Goal: Information Seeking & Learning: Learn about a topic

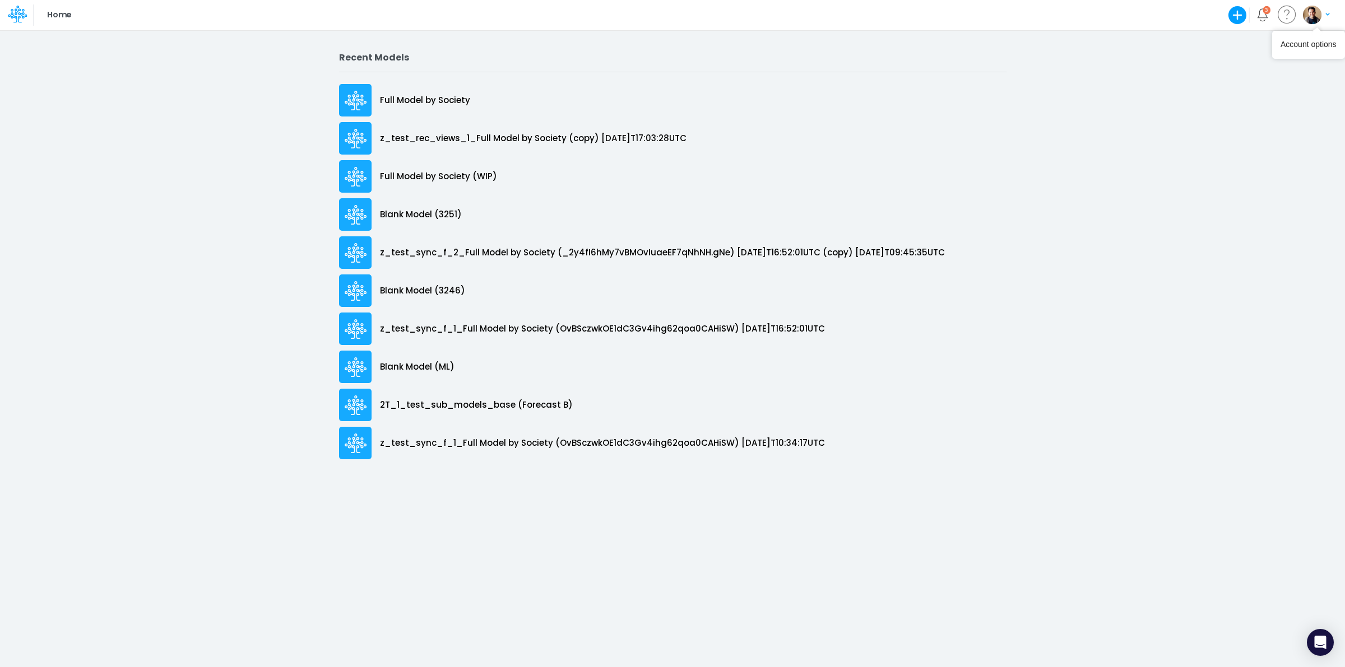
click at [1314, 18] on img "button" at bounding box center [1312, 15] width 18 height 18
click at [1239, 43] on button "My profile settings" at bounding box center [1270, 40] width 120 height 17
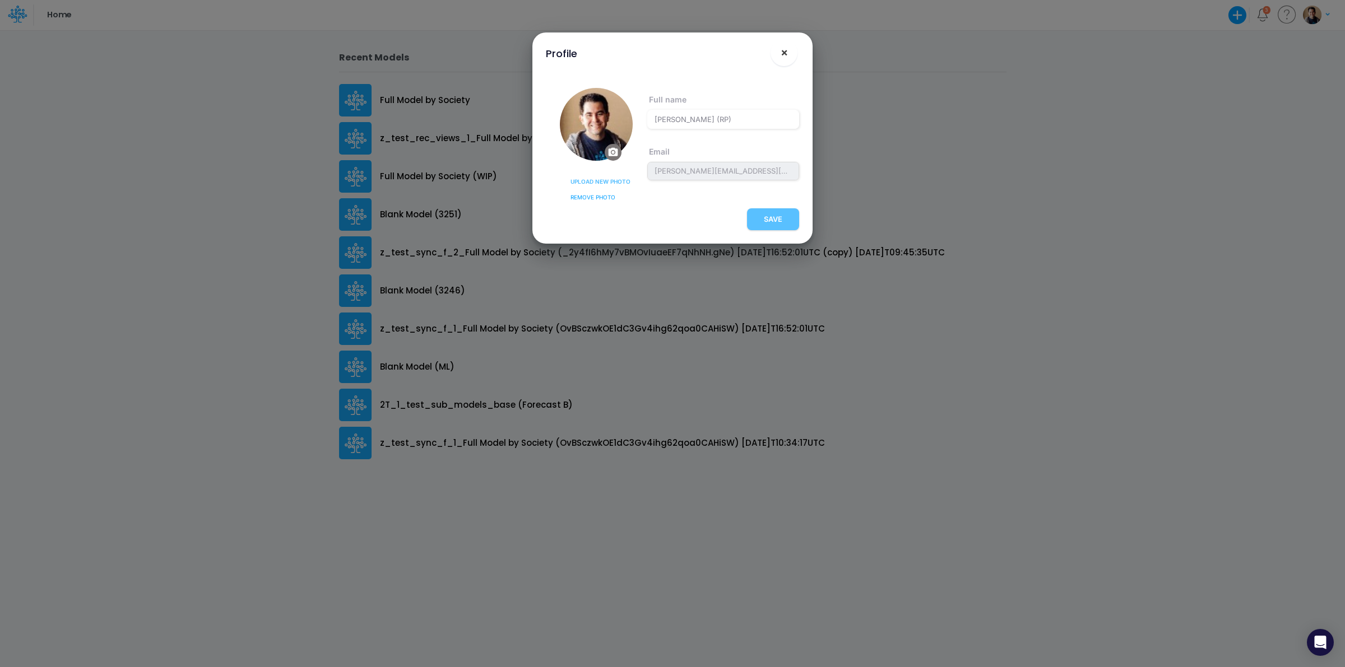
click at [785, 48] on span "×" at bounding box center [783, 51] width 7 height 13
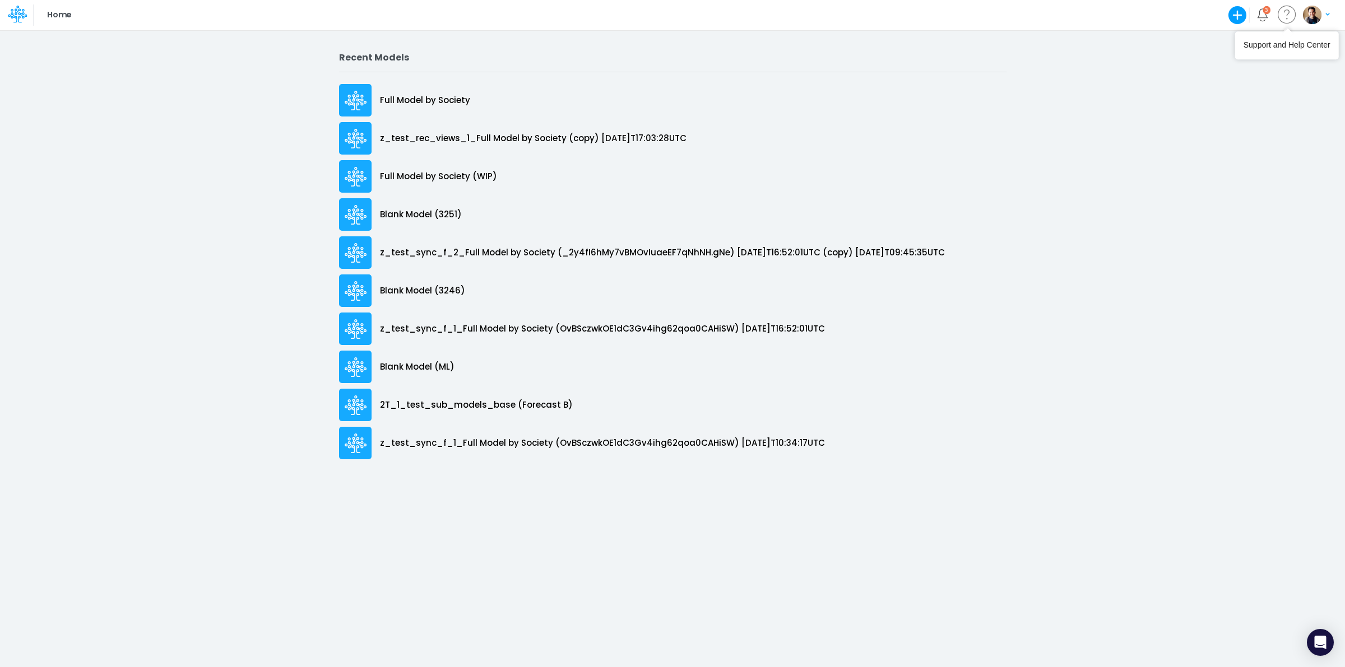
click at [1317, 14] on img "button" at bounding box center [1312, 15] width 18 height 18
click at [1262, 40] on button "My profile settings" at bounding box center [1270, 40] width 120 height 17
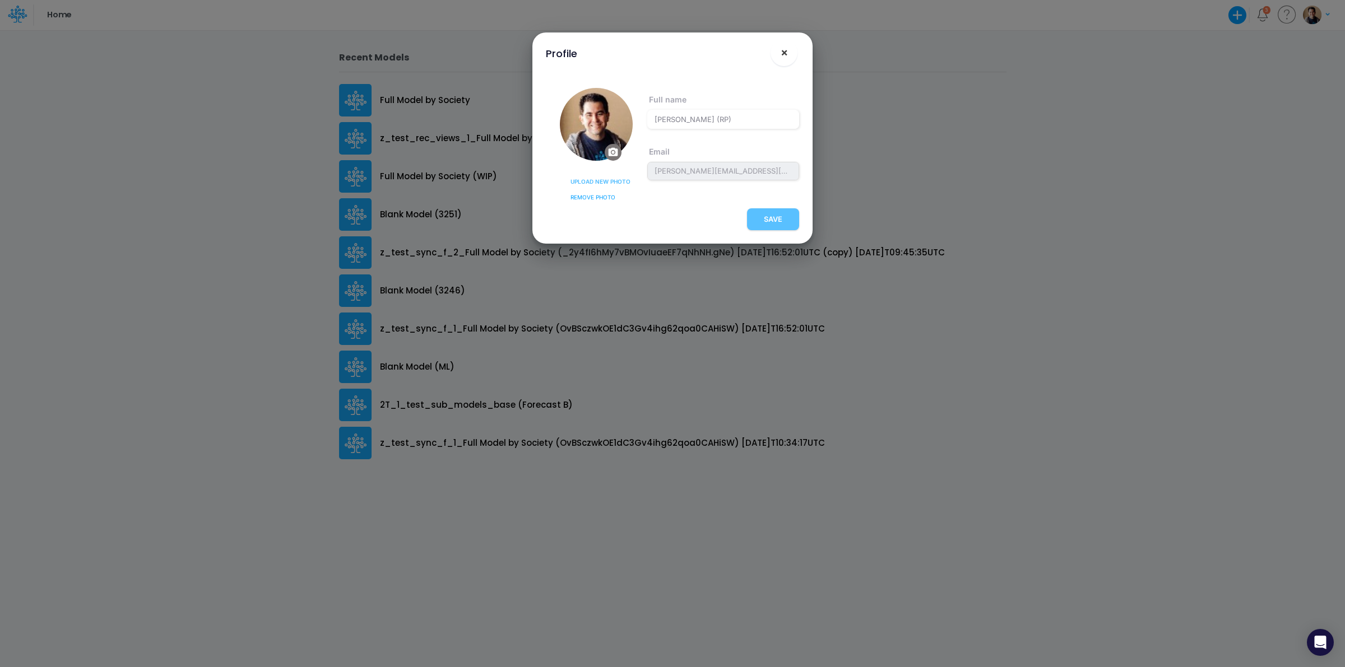
click at [785, 52] on span "×" at bounding box center [783, 51] width 7 height 13
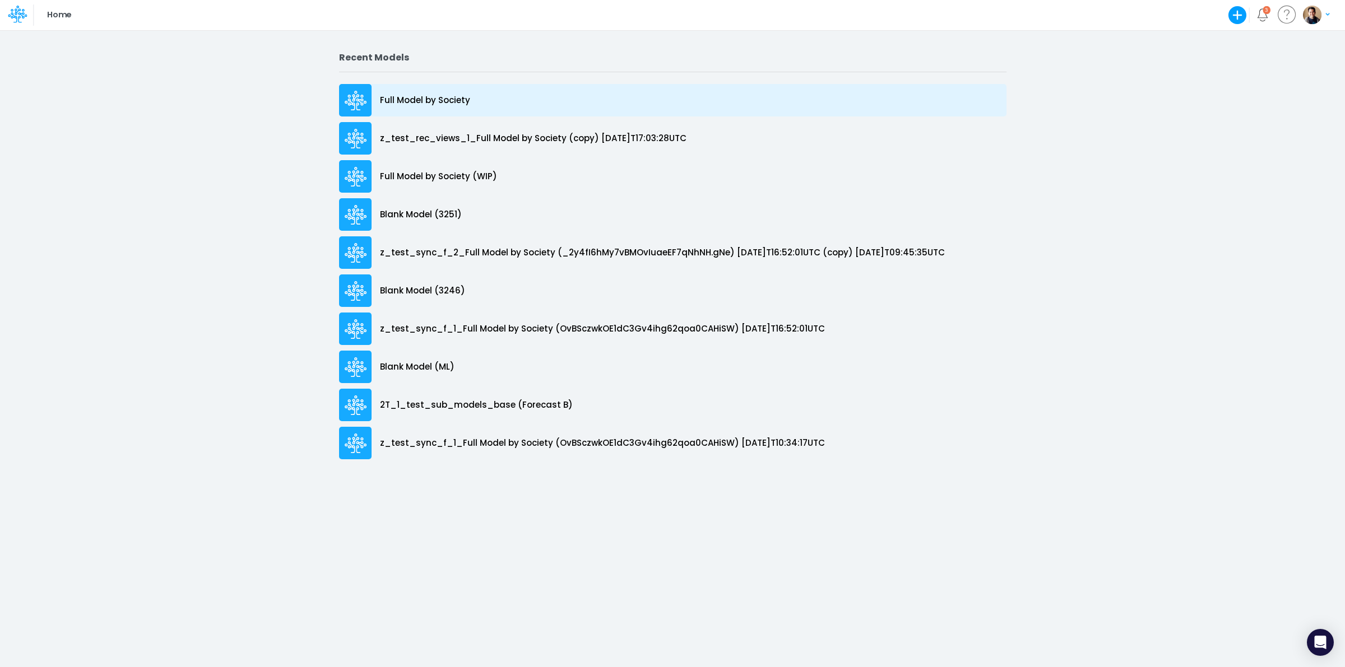
click at [411, 91] on div "Full Model by Society" at bounding box center [672, 100] width 667 height 32
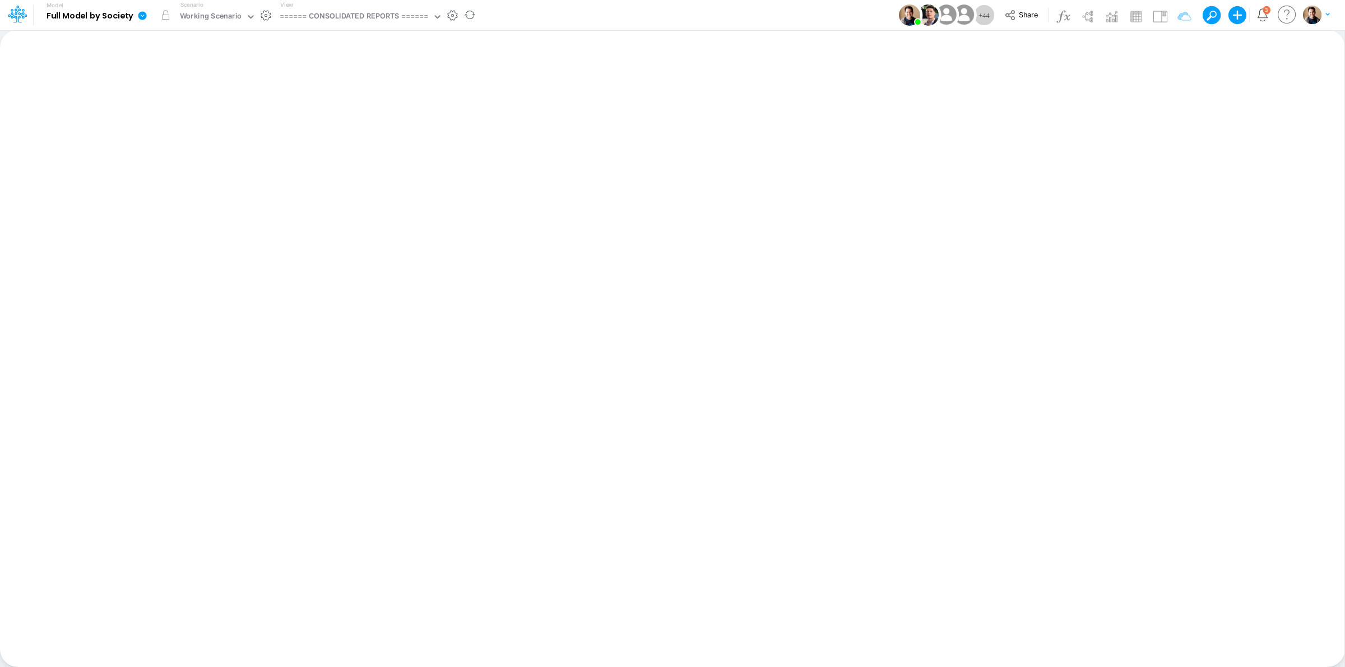
click at [138, 17] on icon at bounding box center [142, 16] width 10 height 10
click at [212, 114] on button "View model info" at bounding box center [199, 116] width 120 height 17
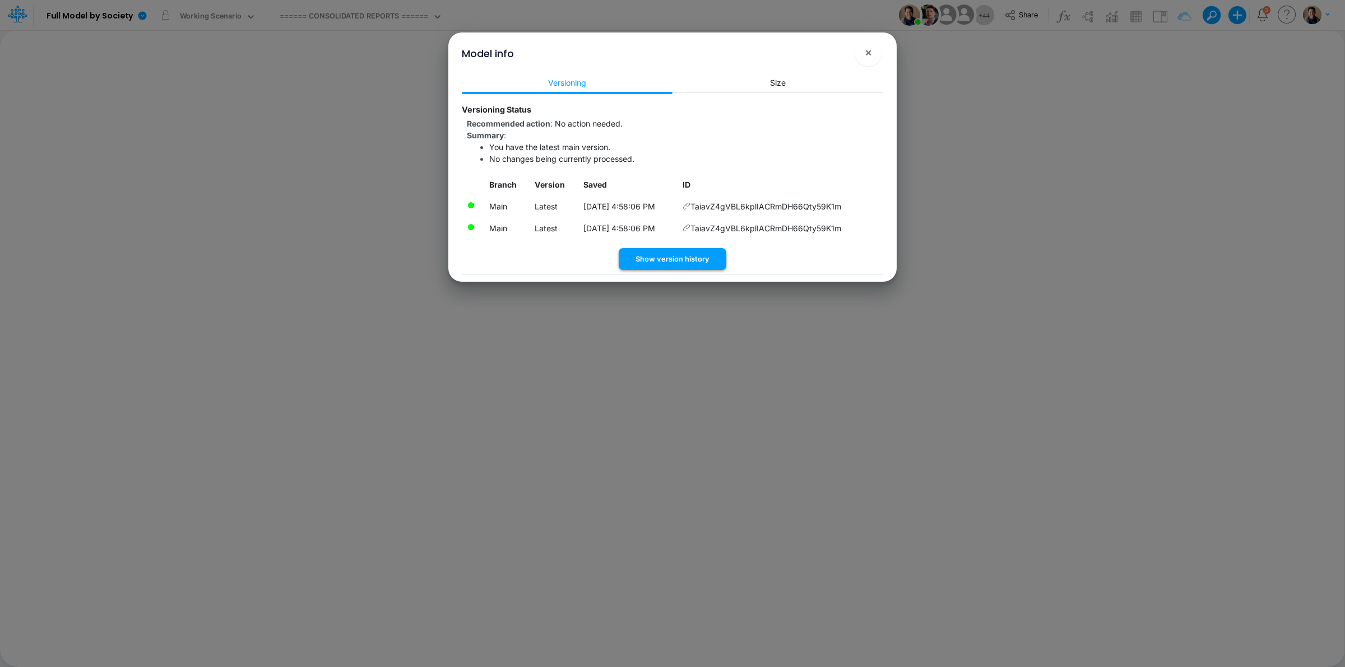
click at [699, 255] on button "Show version history" at bounding box center [673, 259] width 108 height 22
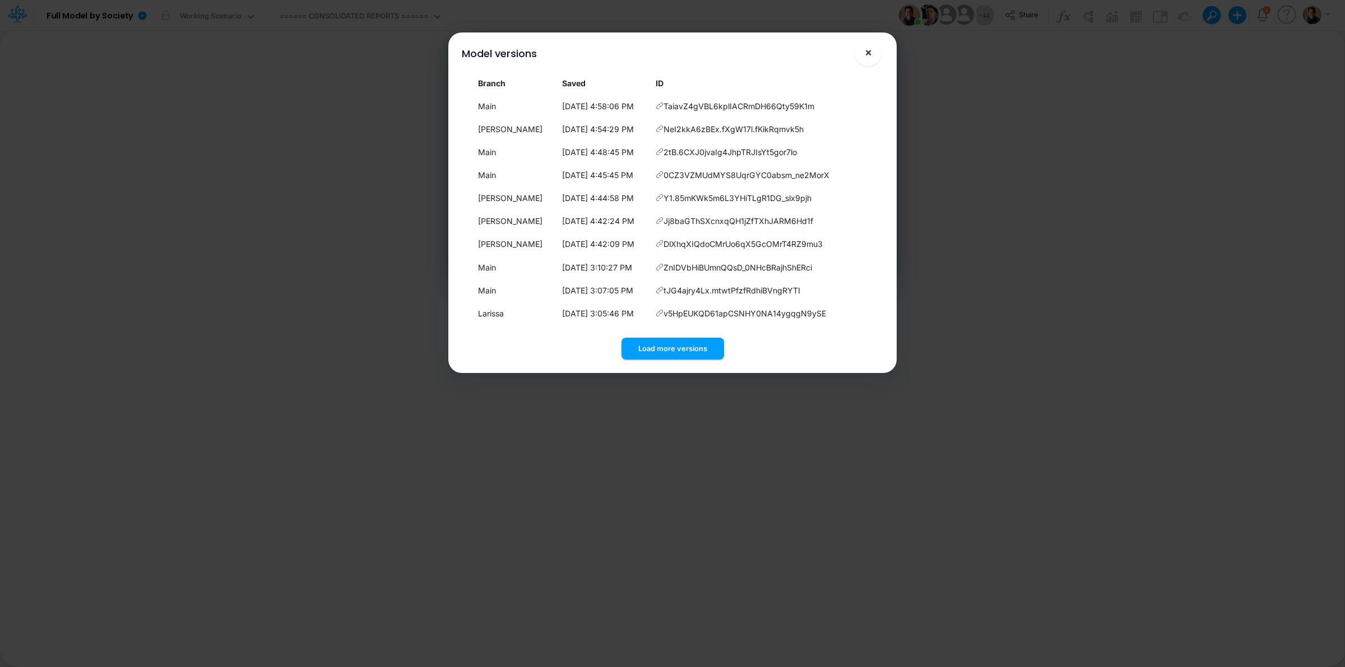
click at [875, 56] on button "×" at bounding box center [867, 52] width 27 height 27
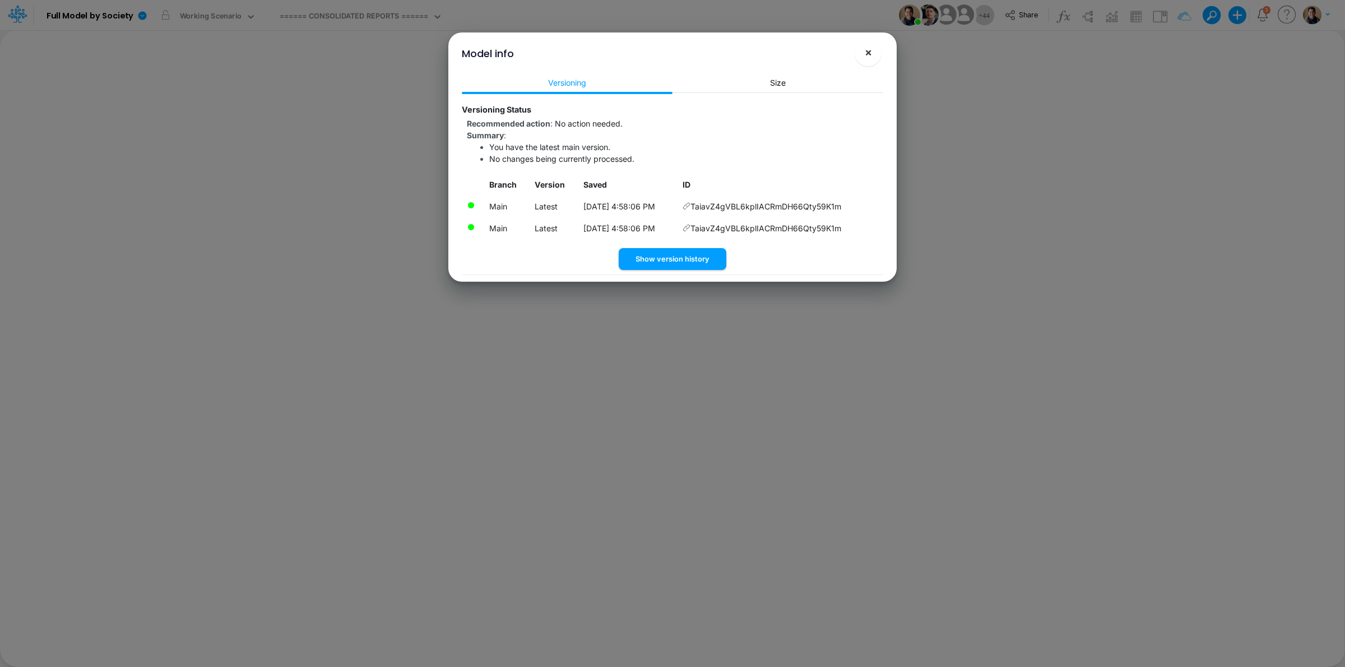
drag, startPoint x: 870, startPoint y: 54, endPoint x: 860, endPoint y: 54, distance: 10.1
click at [870, 54] on span "×" at bounding box center [867, 51] width 7 height 13
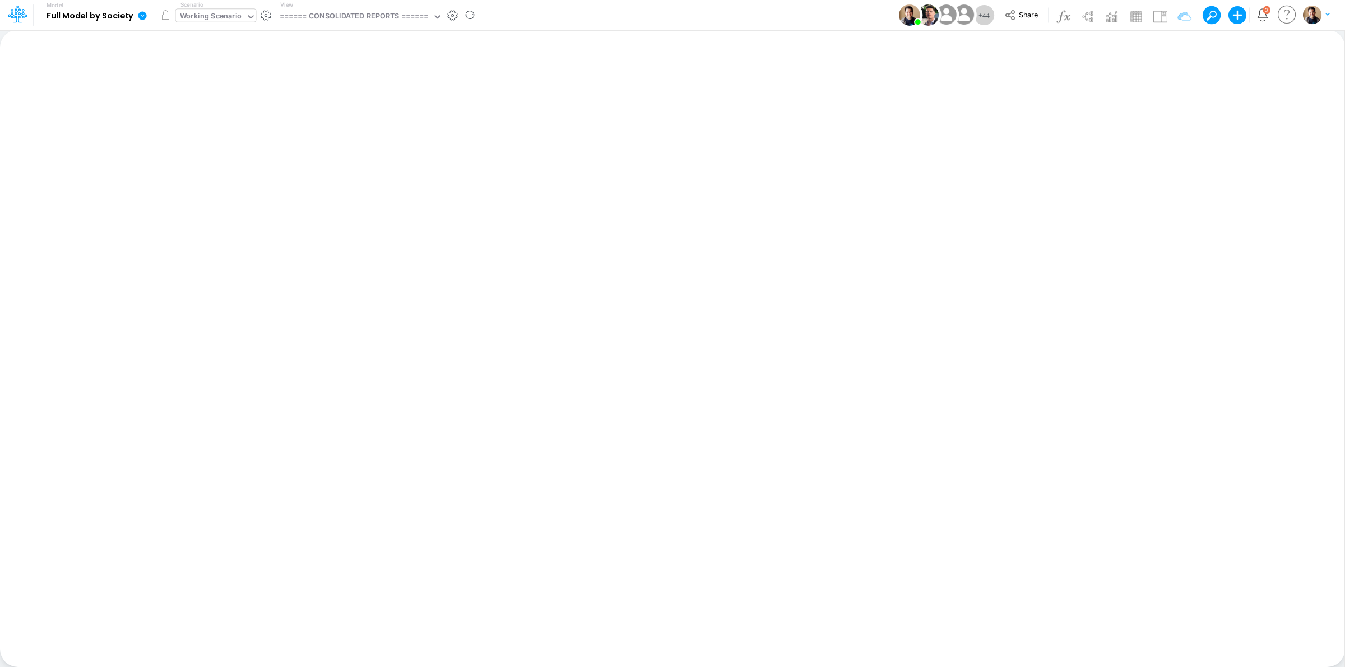
click at [197, 16] on div "Working Scenario" at bounding box center [211, 17] width 62 height 13
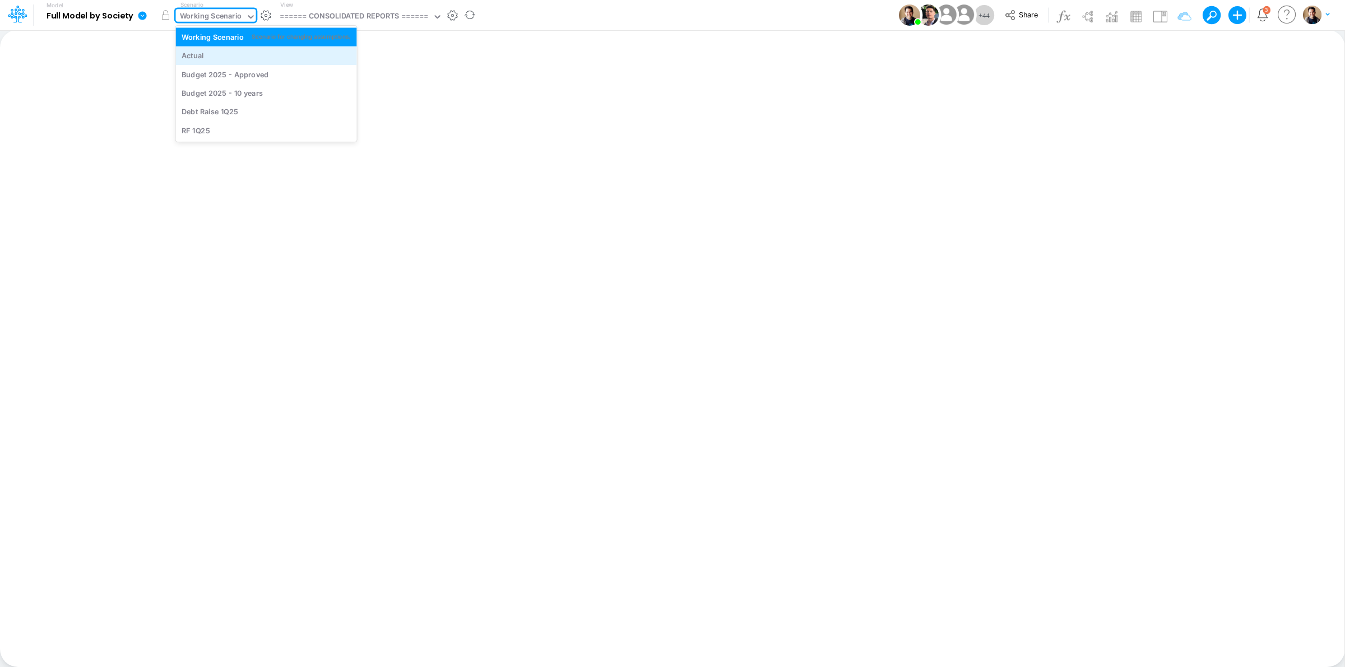
click at [229, 58] on div "Actual" at bounding box center [266, 55] width 169 height 11
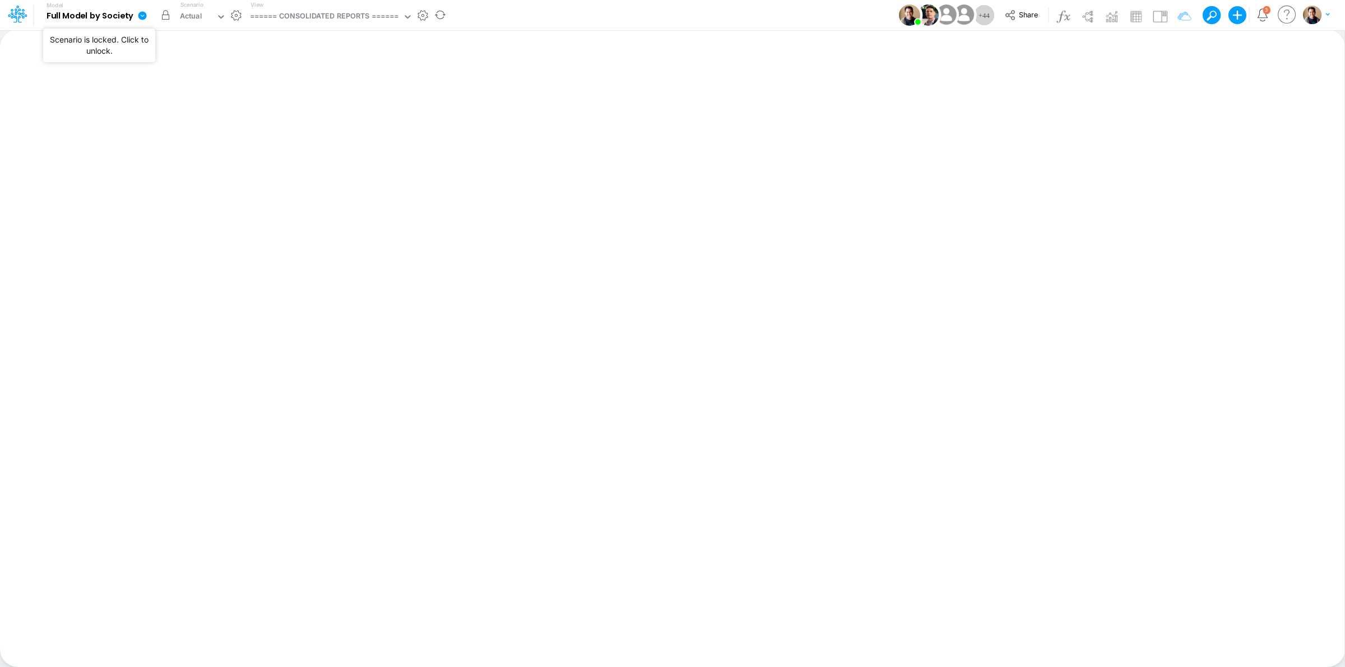
click at [168, 13] on button "button" at bounding box center [166, 15] width 20 height 20
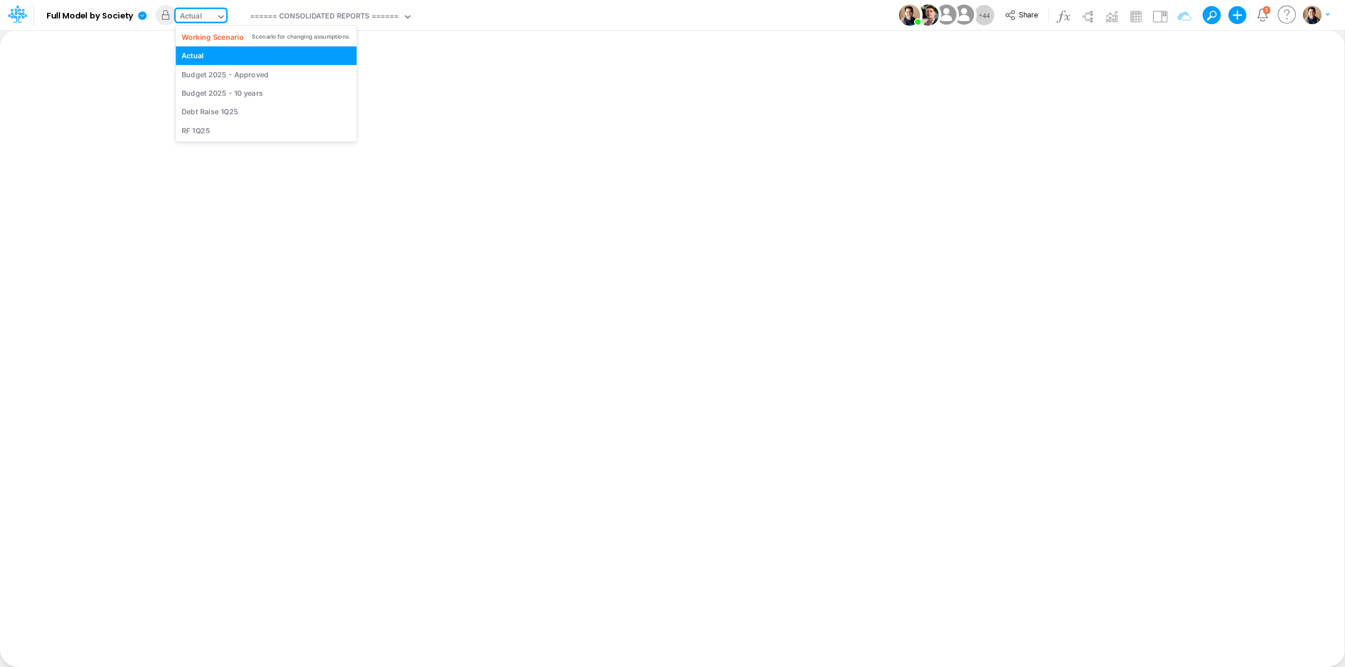
click at [215, 17] on div "Actual" at bounding box center [196, 17] width 40 height 17
click at [214, 34] on div "Working Scenario" at bounding box center [213, 36] width 62 height 11
click at [581, 23] on div "Model Full Model by Society Edit model settings Duplicate Import QuickBooks Qui…" at bounding box center [672, 15] width 1210 height 30
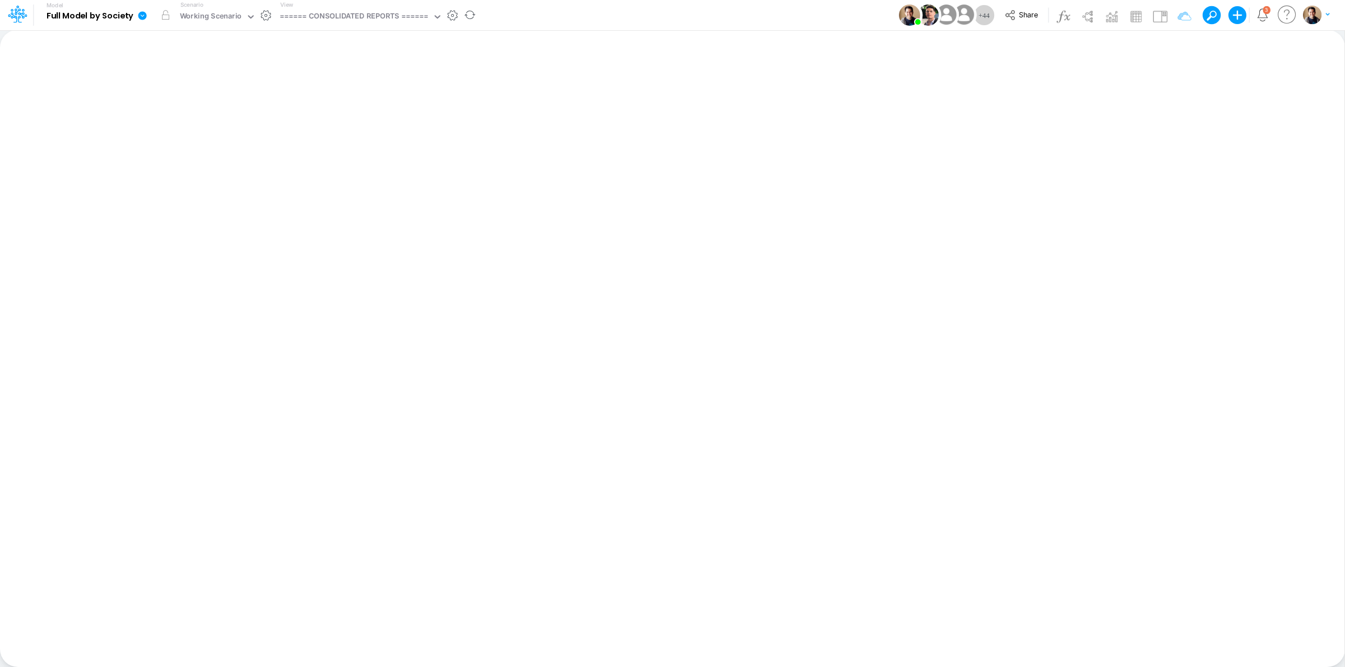
click at [144, 13] on icon at bounding box center [142, 15] width 8 height 8
click at [208, 119] on button "View model info" at bounding box center [199, 116] width 120 height 17
click at [137, 21] on link at bounding box center [144, 15] width 22 height 29
click at [189, 110] on button "View model info" at bounding box center [199, 116] width 120 height 17
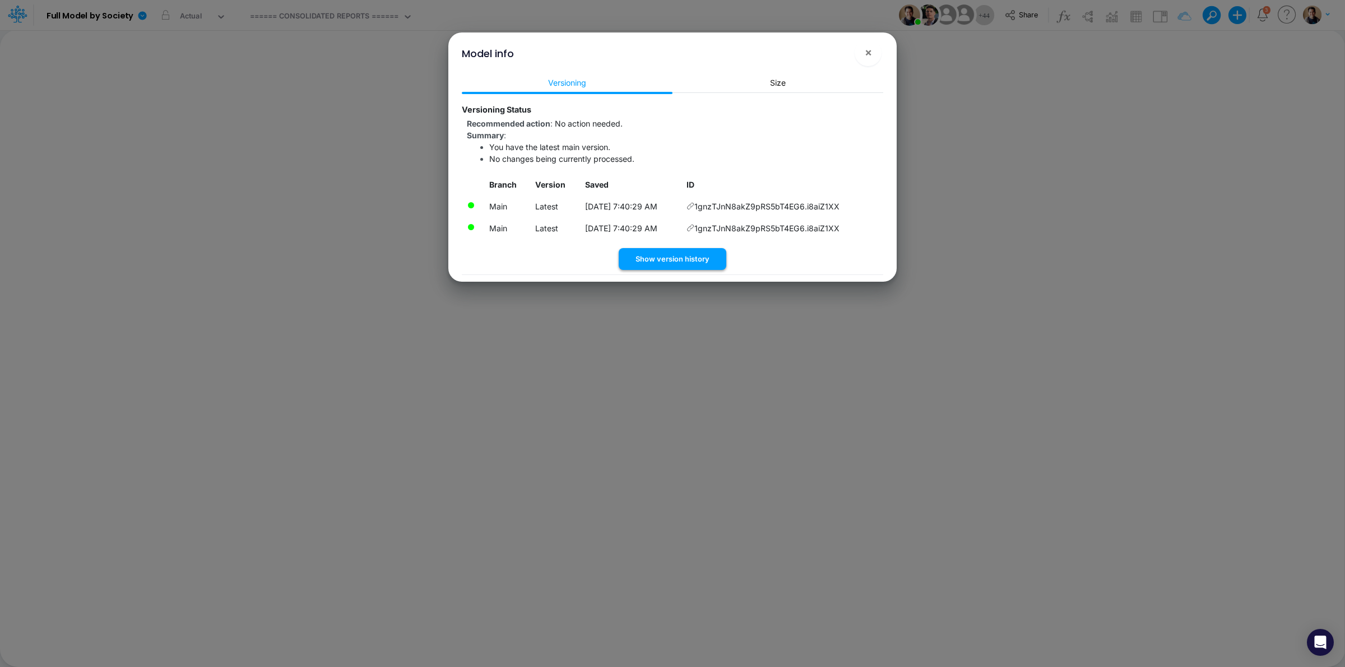
click at [690, 259] on button "Show version history" at bounding box center [673, 259] width 108 height 22
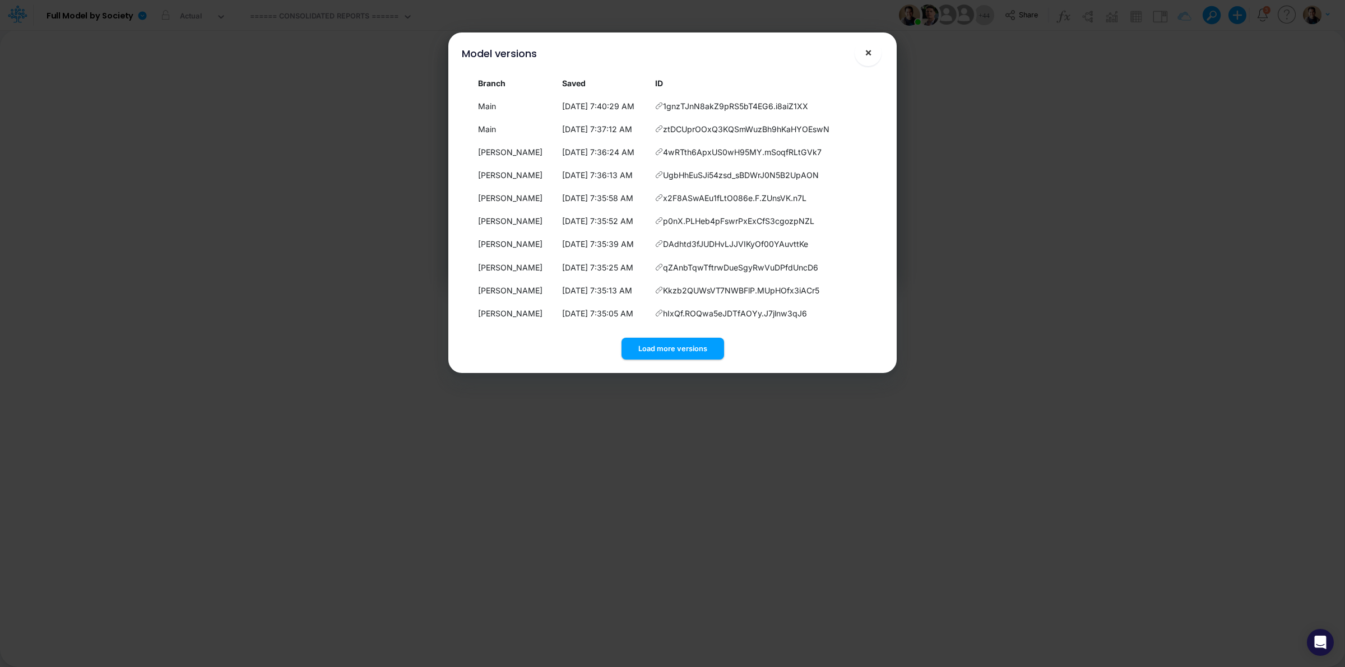
click at [869, 57] on span "×" at bounding box center [867, 51] width 7 height 13
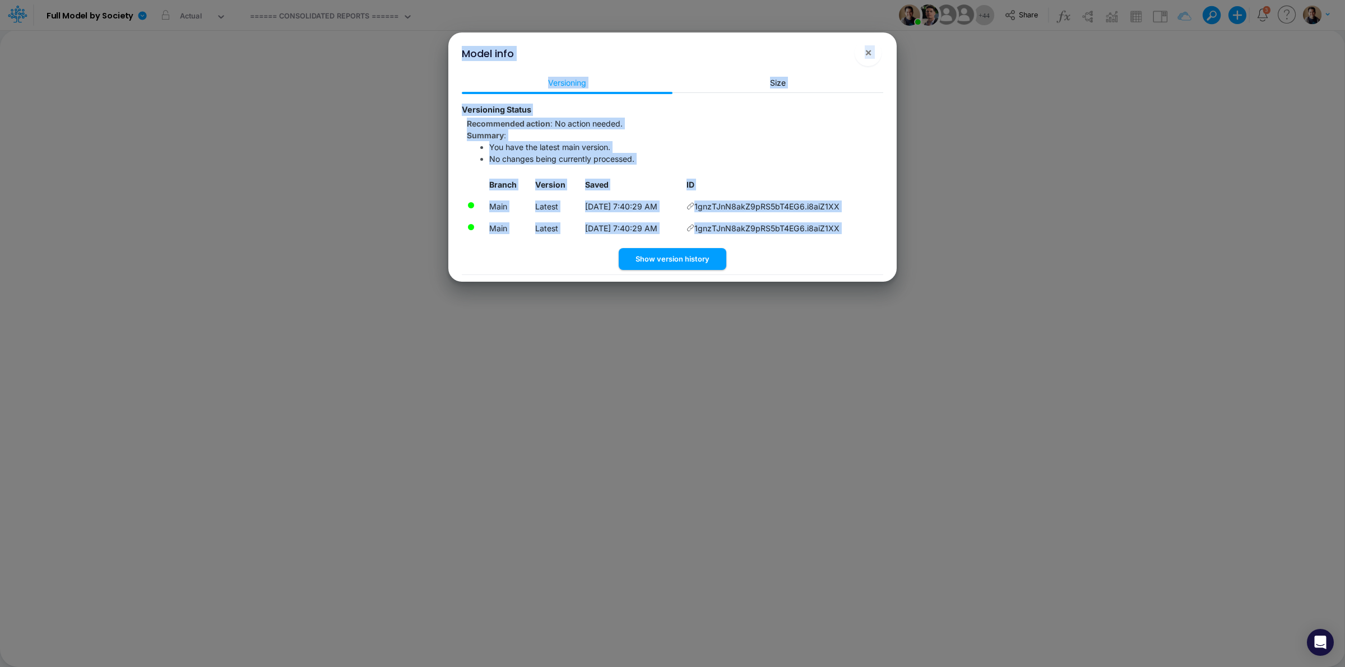
drag, startPoint x: 189, startPoint y: 615, endPoint x: 396, endPoint y: 671, distance: 213.8
click at [396, 667] on html "Model Full Model by Society Edit model settings Duplicate Import QuickBooks Qui…" at bounding box center [672, 333] width 1345 height 667
click at [807, 119] on div "Recommended action : No action needed. Summary : You have the latest main versi…" at bounding box center [672, 141] width 421 height 47
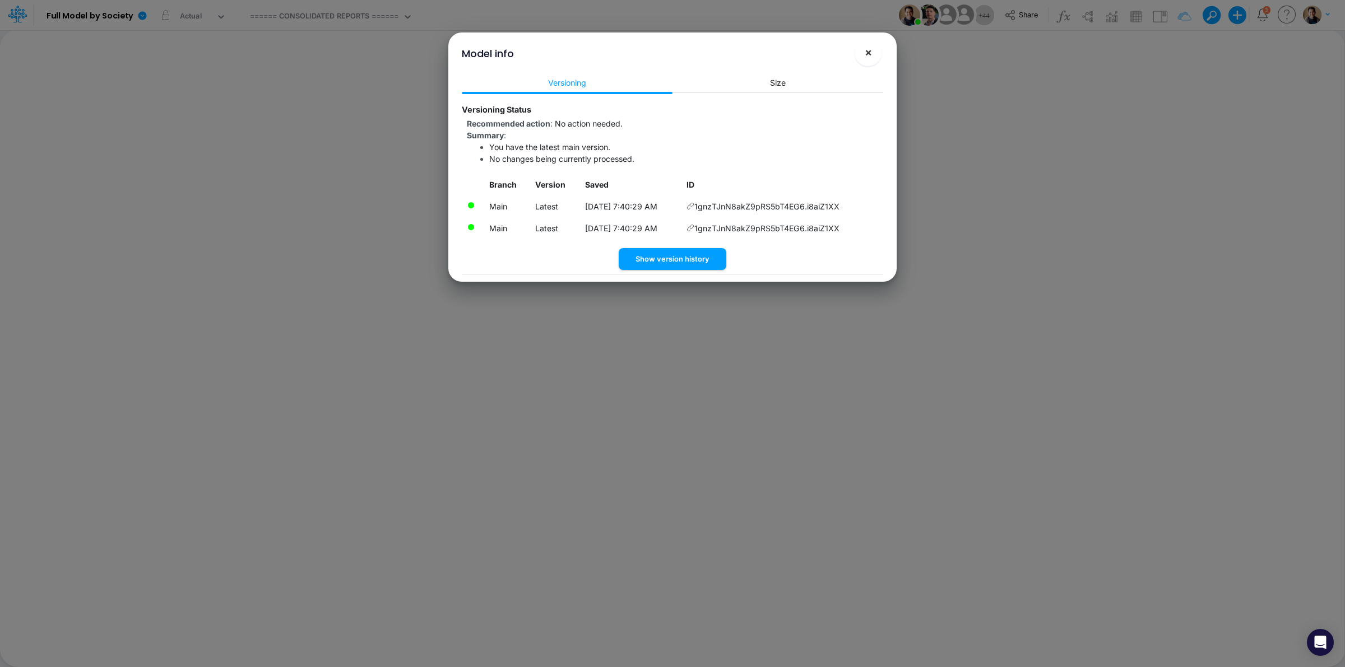
click at [871, 51] on span "×" at bounding box center [867, 51] width 7 height 13
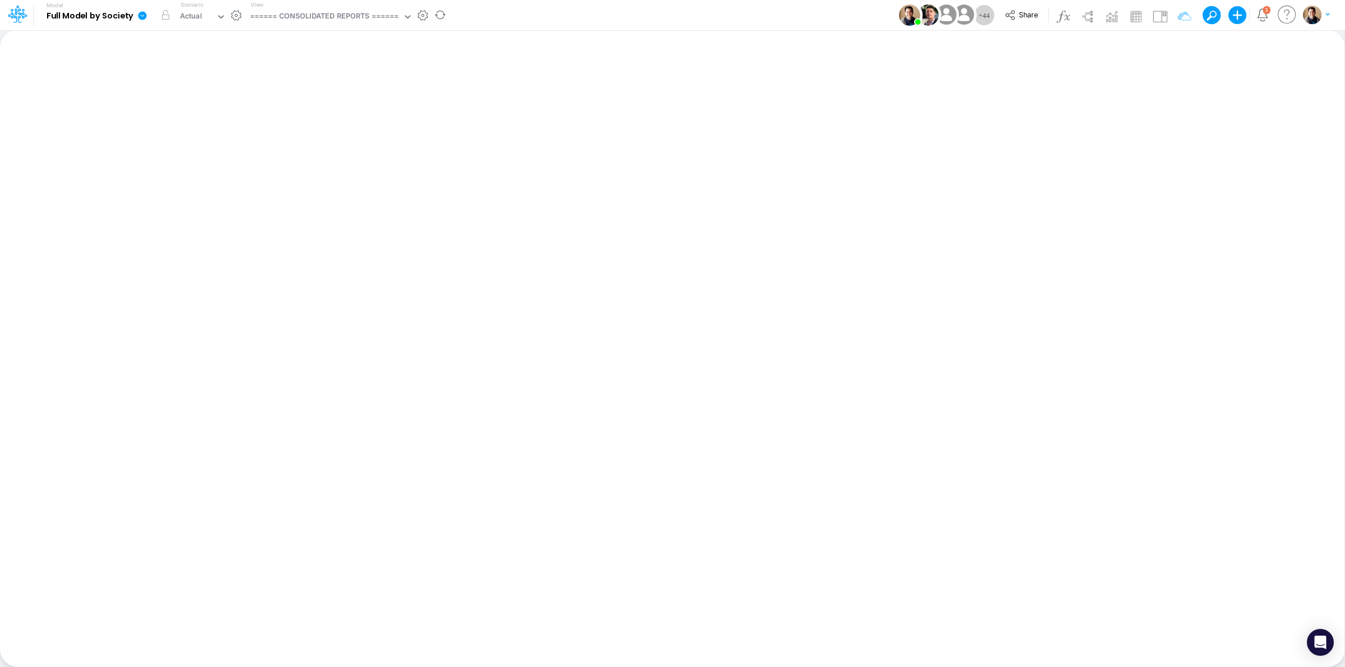
click at [139, 17] on icon at bounding box center [142, 15] width 8 height 8
drag, startPoint x: 210, startPoint y: 104, endPoint x: 203, endPoint y: 112, distance: 10.7
click at [203, 113] on div "Edit model settings Duplicate Import QuickBooks QuickBooks Online QuickBooks En…" at bounding box center [198, 102] width 121 height 143
click at [203, 112] on button "View model info" at bounding box center [199, 116] width 120 height 17
